Goal: Information Seeking & Learning: Understand process/instructions

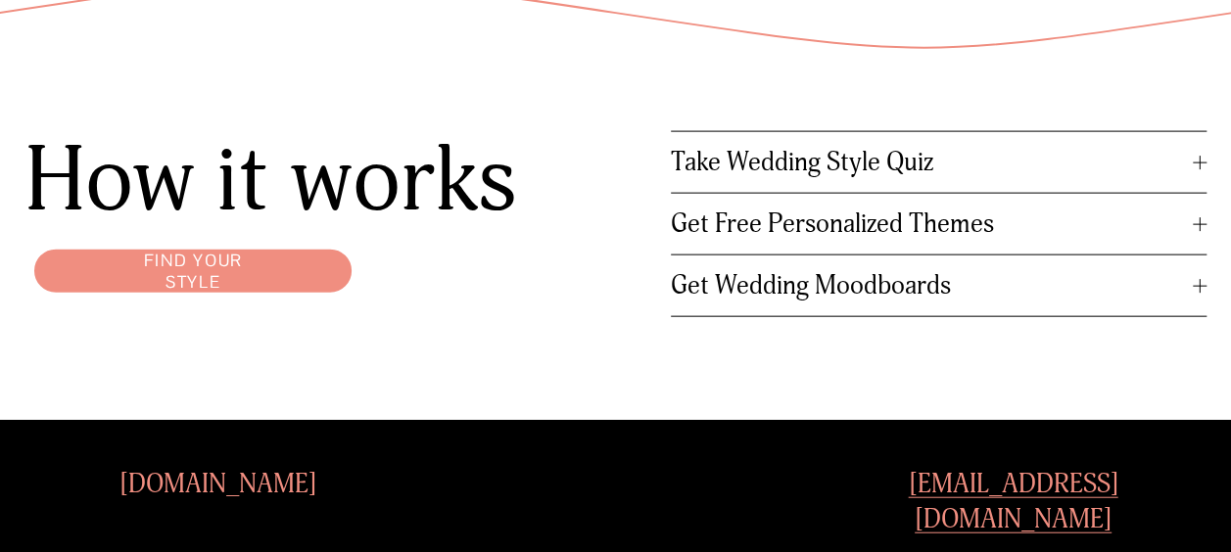
scroll to position [2109, 0]
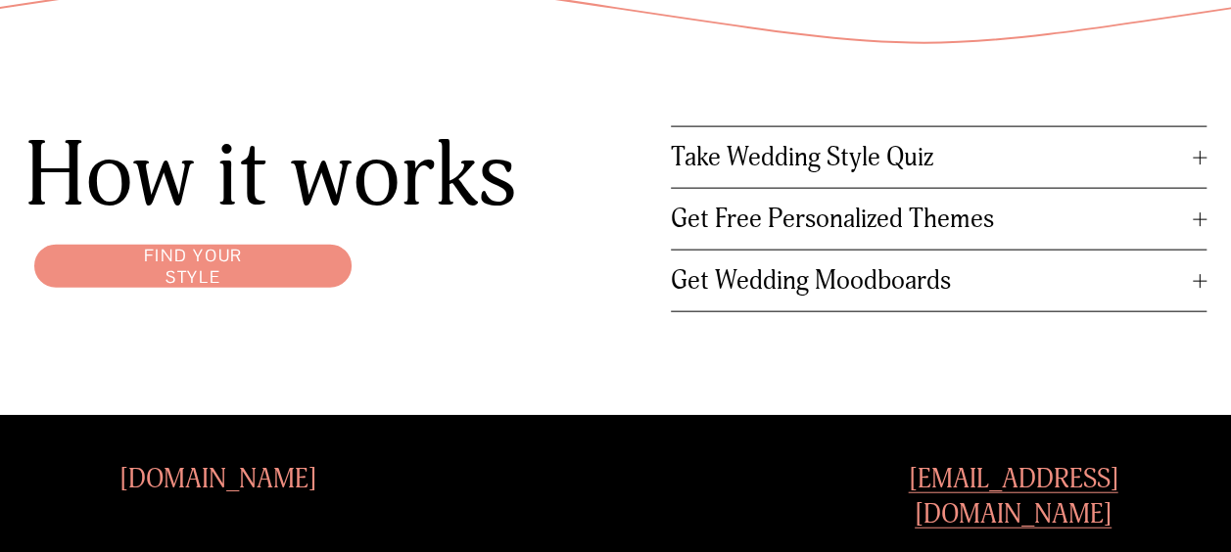
click at [829, 235] on span "Get Free Personalized Themes" at bounding box center [932, 219] width 522 height 31
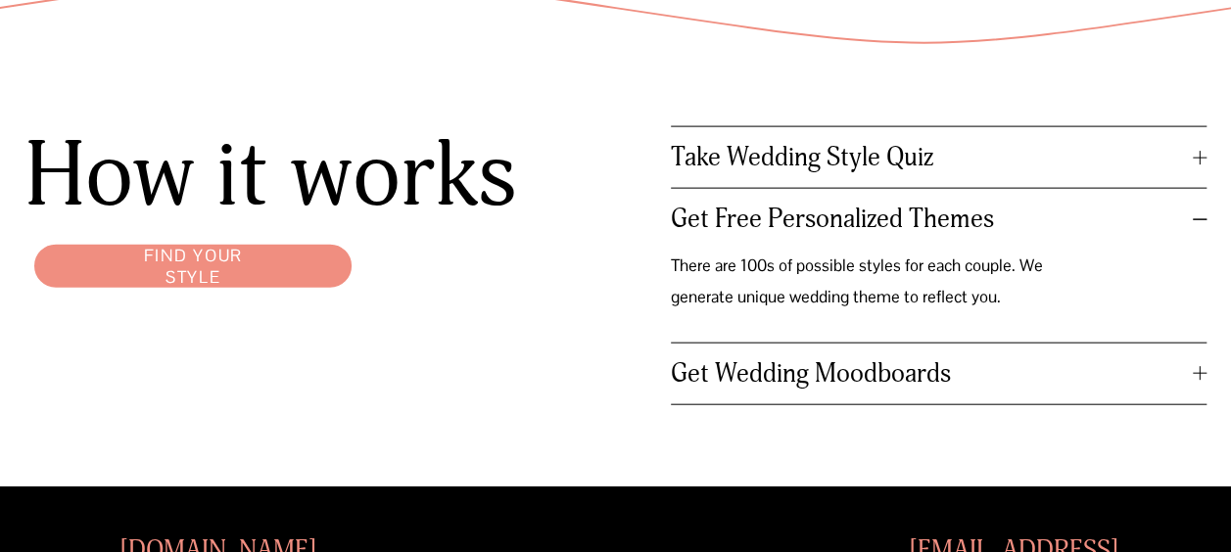
click at [764, 172] on span "Take Wedding Style Quiz" at bounding box center [932, 157] width 522 height 31
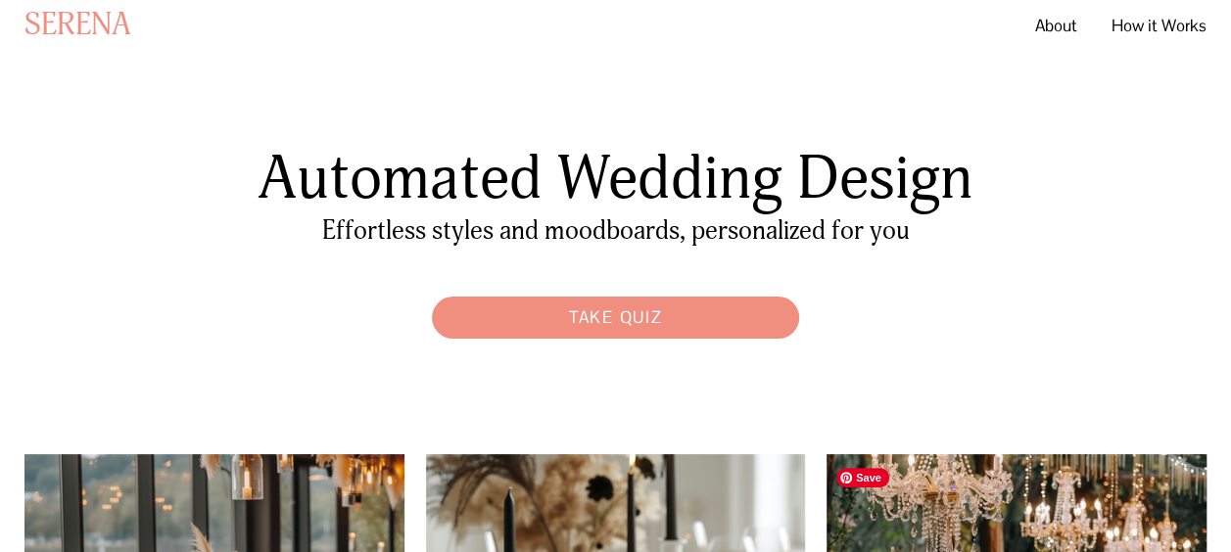
scroll to position [0, 0]
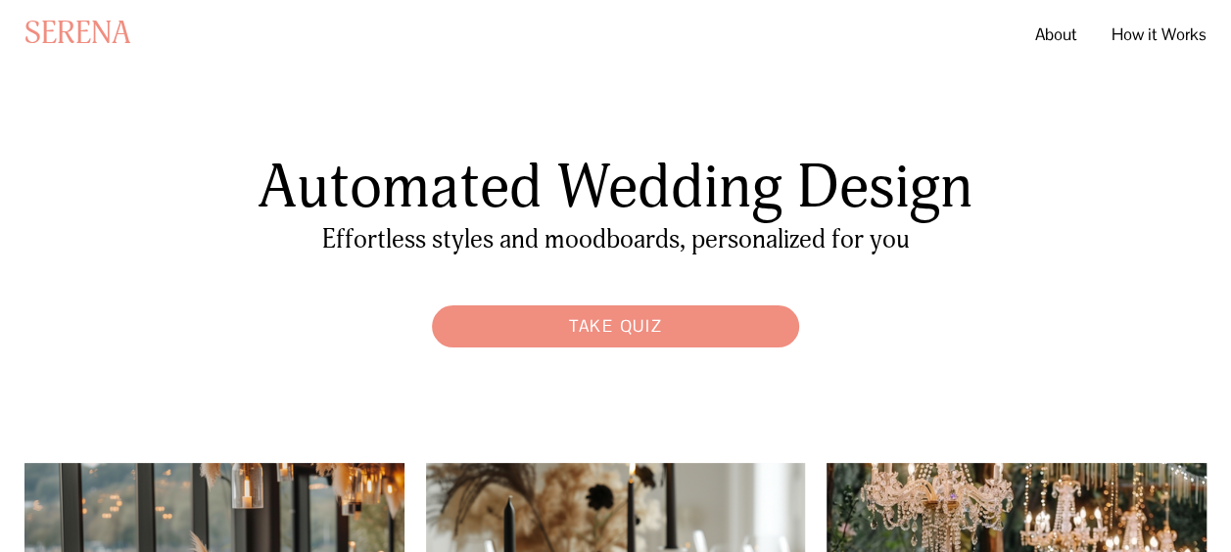
click at [66, 50] on link "SERENA" at bounding box center [77, 34] width 107 height 36
click at [1150, 28] on link "How it Works" at bounding box center [1159, 34] width 95 height 35
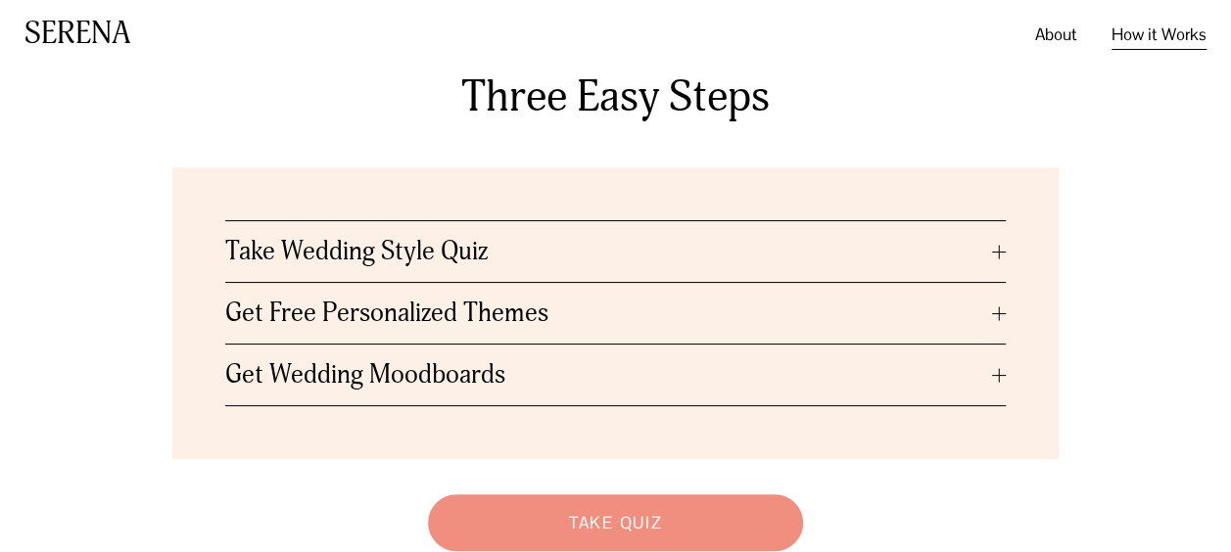
click at [362, 313] on span "Get Free Personalized Themes" at bounding box center [608, 313] width 766 height 31
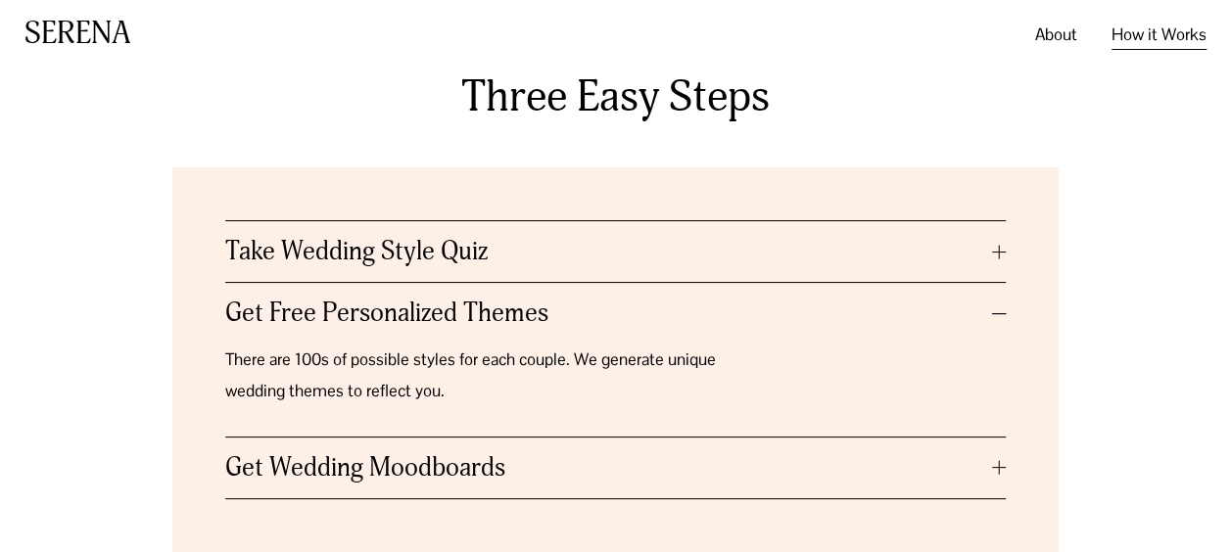
click at [333, 252] on span "Take Wedding Style Quiz" at bounding box center [608, 251] width 766 height 31
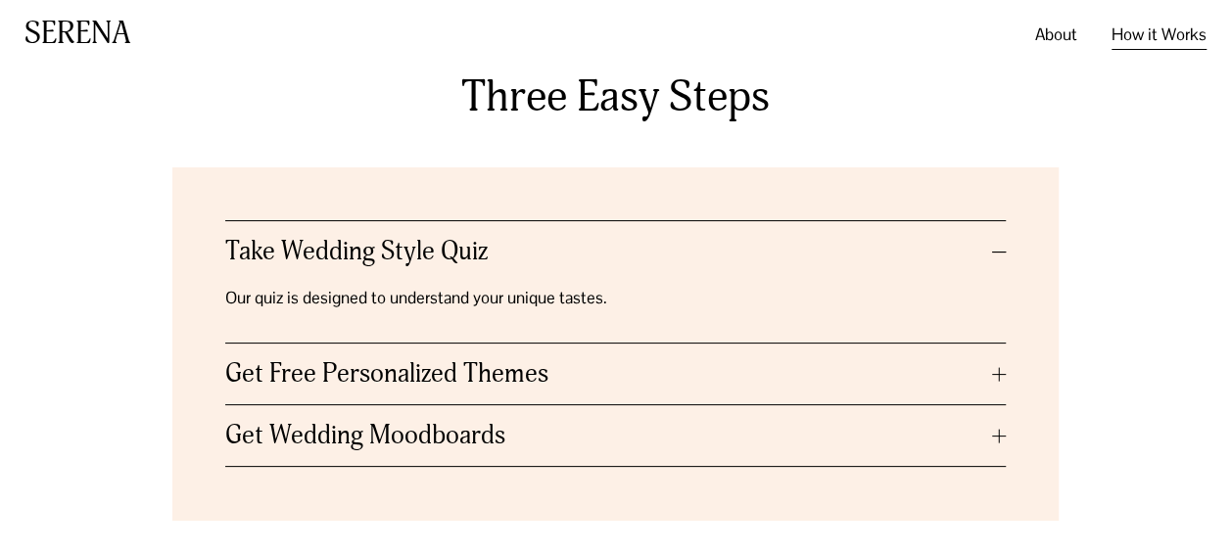
click at [349, 439] on span "Get Wedding Moodboards" at bounding box center [608, 435] width 766 height 31
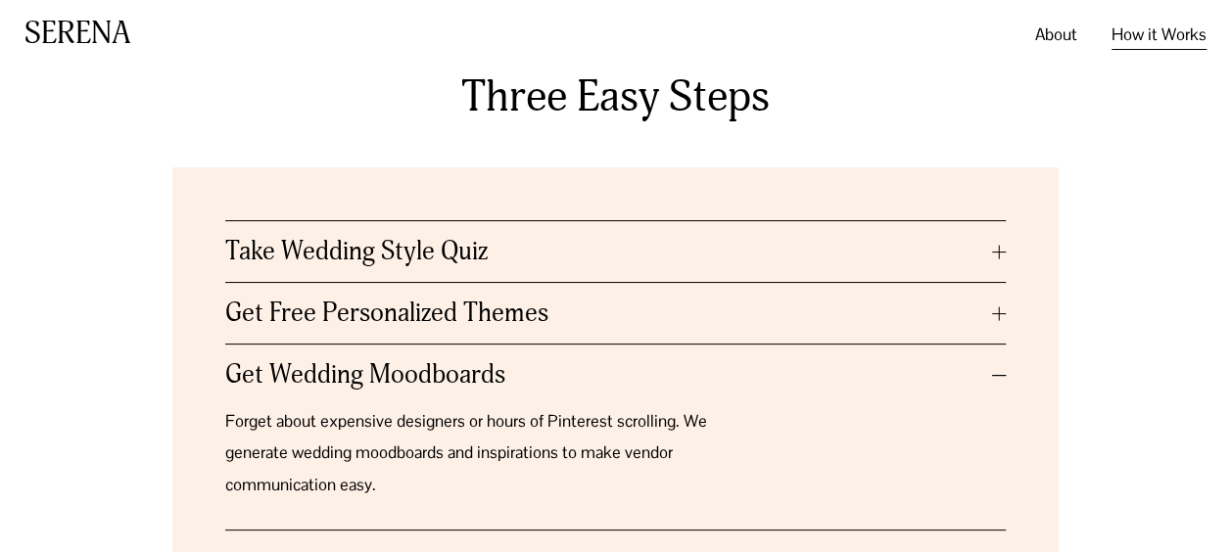
click at [330, 263] on span "Take Wedding Style Quiz" at bounding box center [608, 251] width 766 height 31
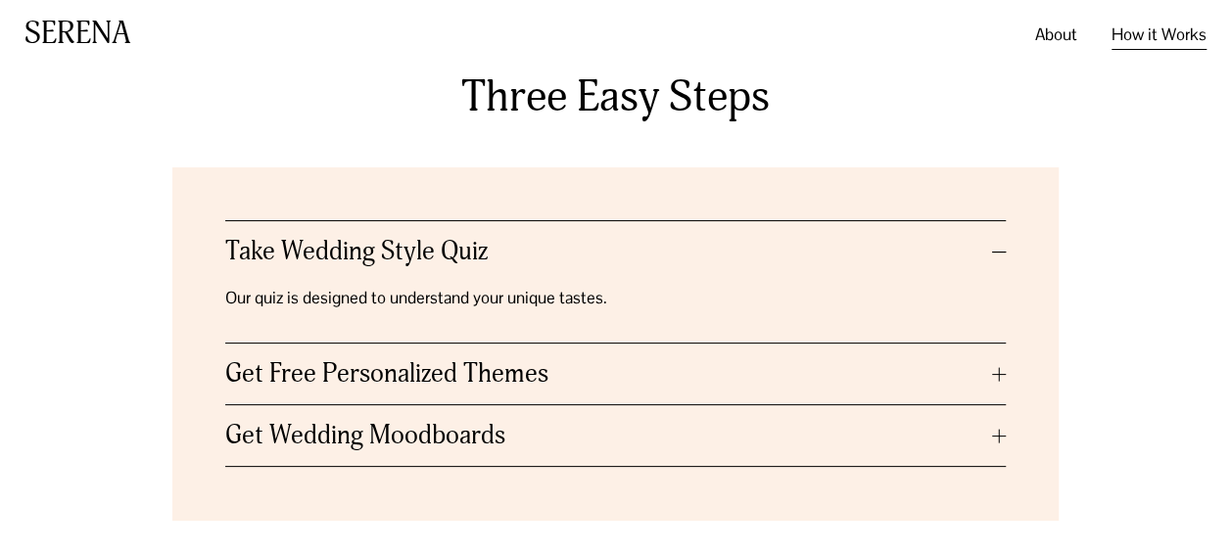
click at [317, 433] on span "Get Wedding Moodboards" at bounding box center [608, 435] width 766 height 31
